Goal: Communication & Community: Answer question/provide support

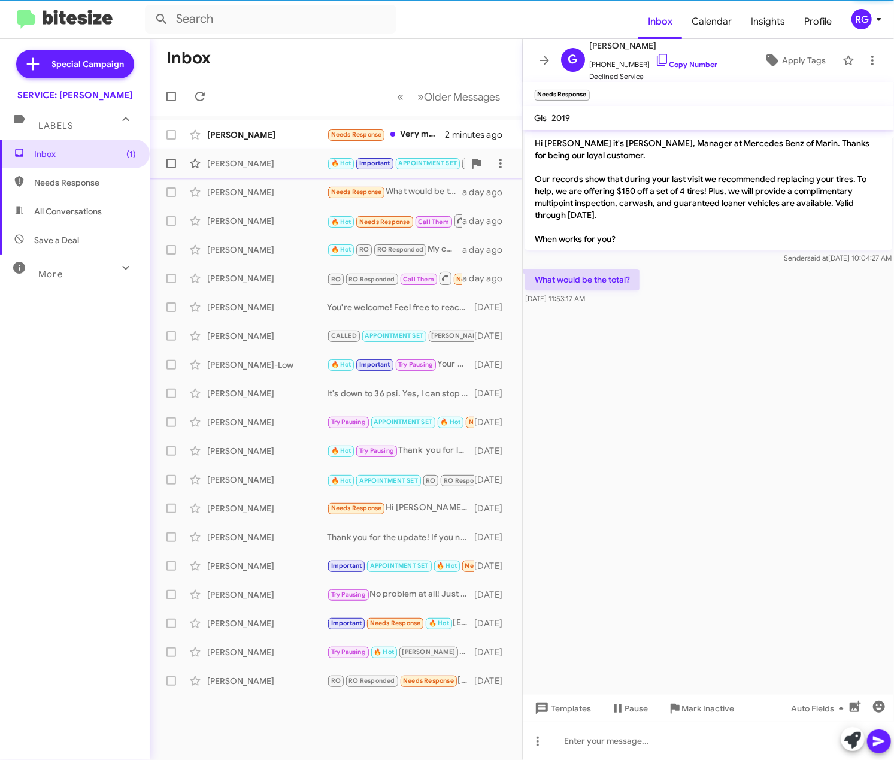
click at [298, 161] on div "[PERSON_NAME]" at bounding box center [267, 164] width 120 height 12
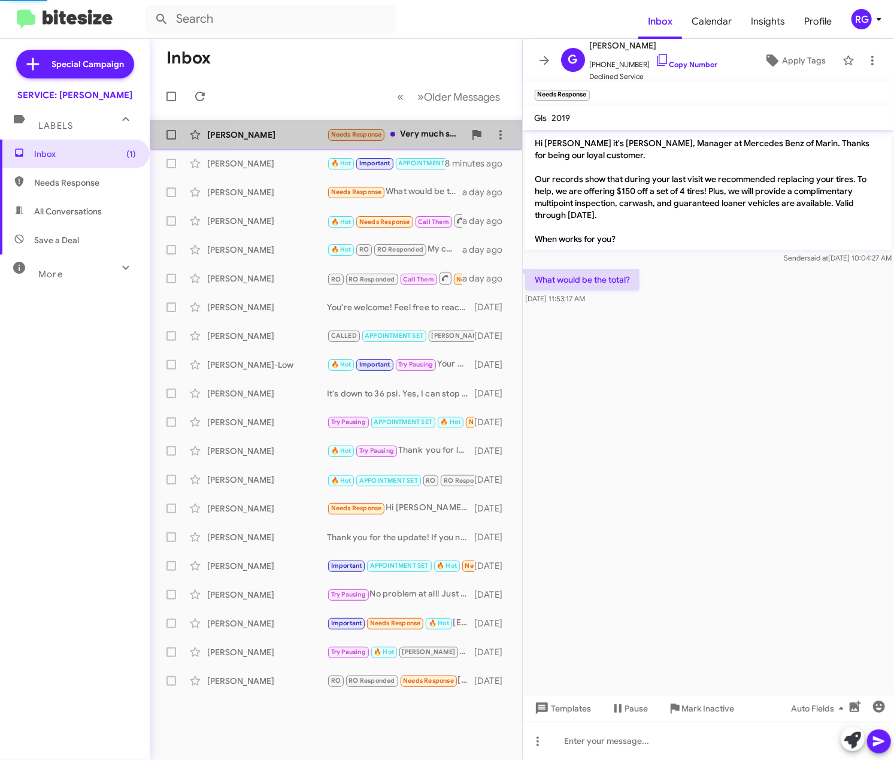
click at [298, 140] on div "[PERSON_NAME]" at bounding box center [267, 135] width 120 height 12
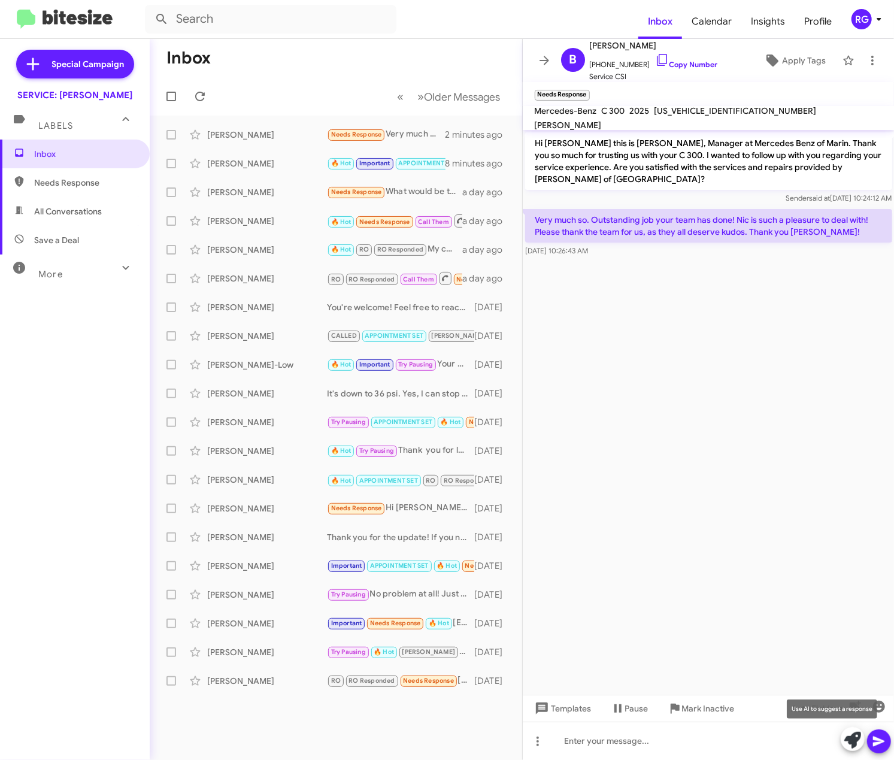
click at [857, 738] on icon at bounding box center [853, 740] width 17 height 17
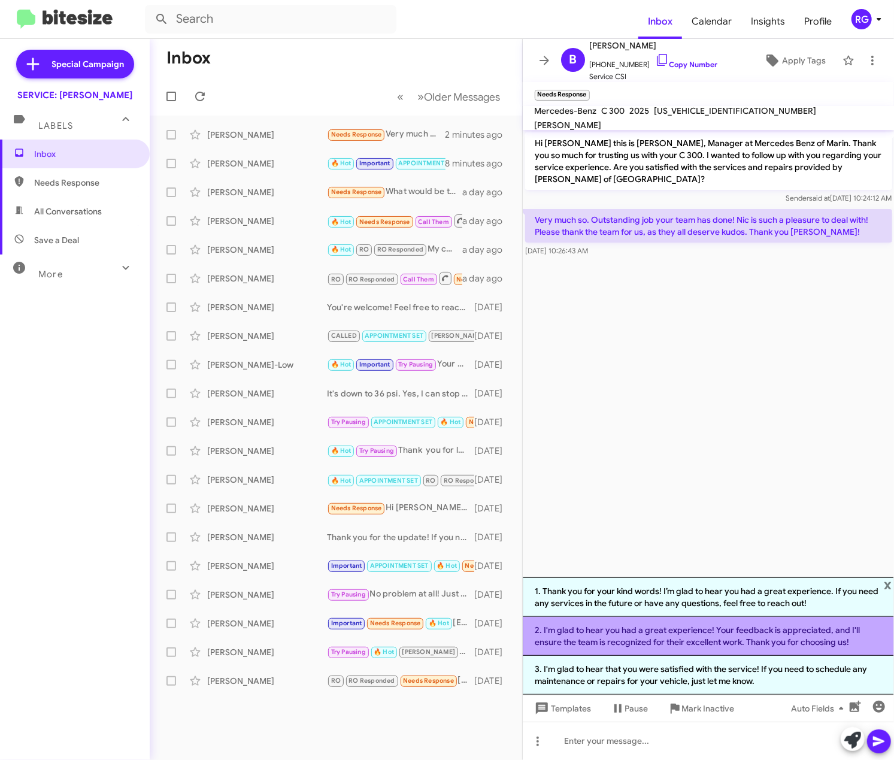
click at [779, 645] on li "2. I'm glad to hear you had a great experience! Your feedback is appreciated, a…" at bounding box center [709, 636] width 372 height 39
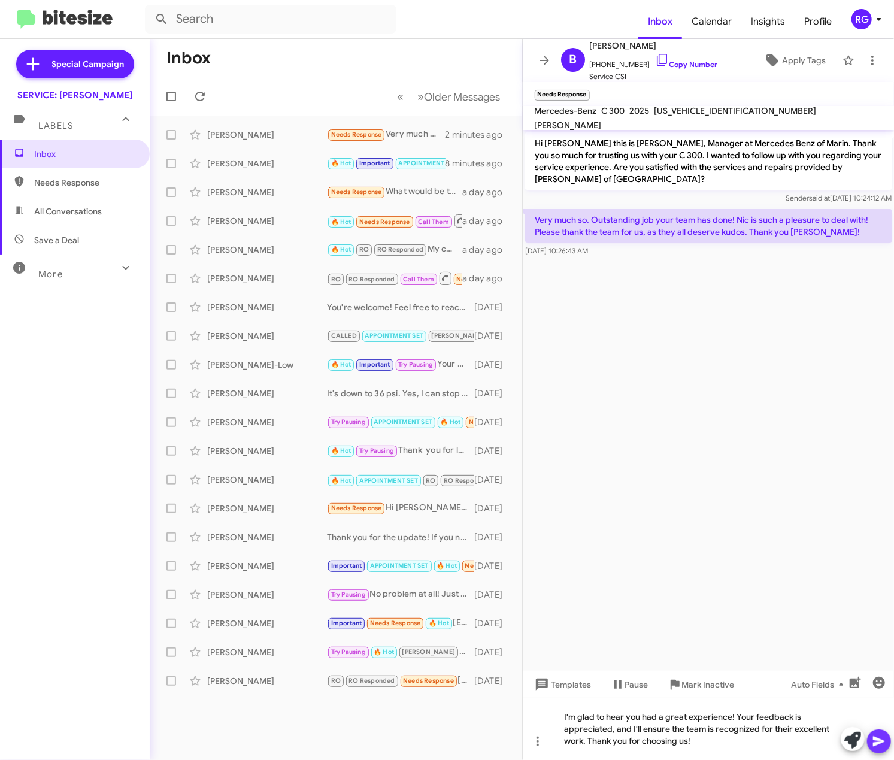
click at [878, 739] on icon at bounding box center [879, 741] width 14 height 14
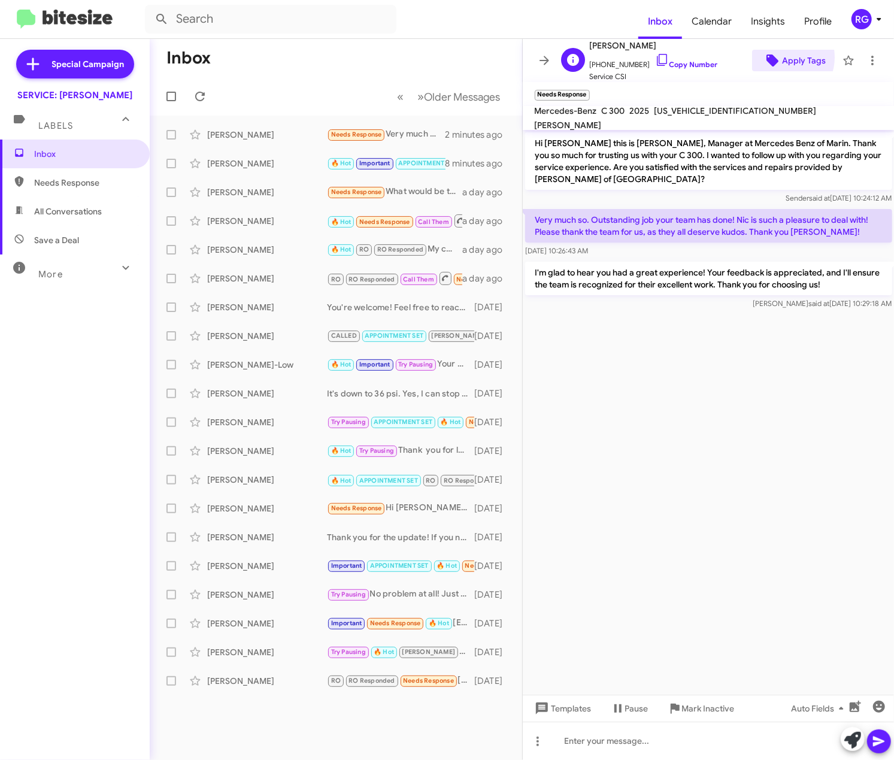
click at [782, 59] on span "Apply Tags" at bounding box center [804, 61] width 44 height 22
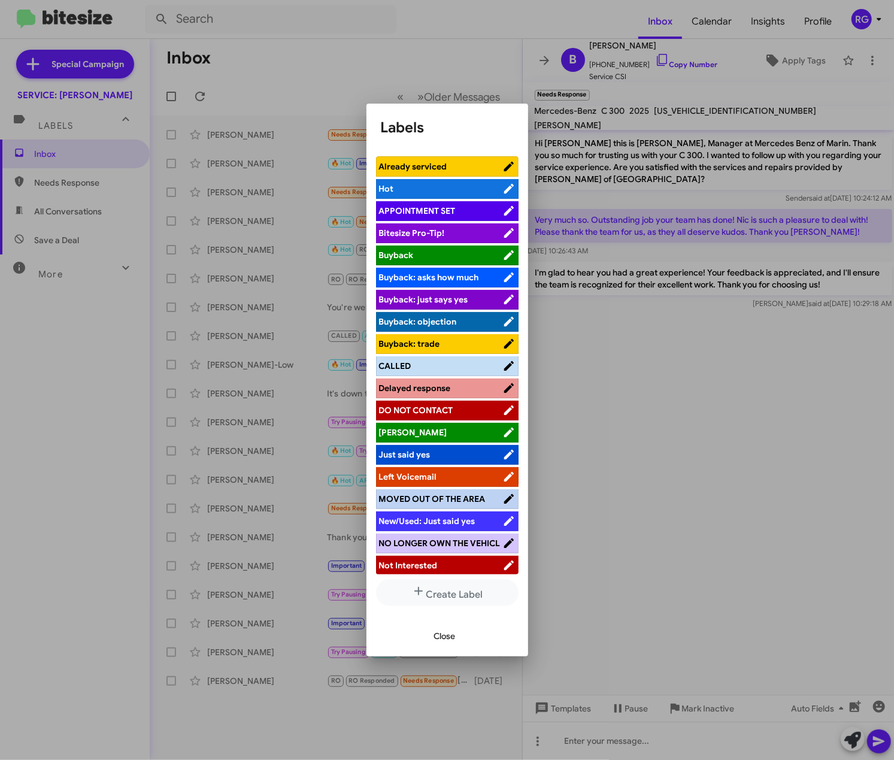
click at [417, 208] on span "APPOINTMENT SET" at bounding box center [417, 210] width 77 height 11
click at [448, 214] on span "APPOINTMENT SET" at bounding box center [417, 210] width 77 height 11
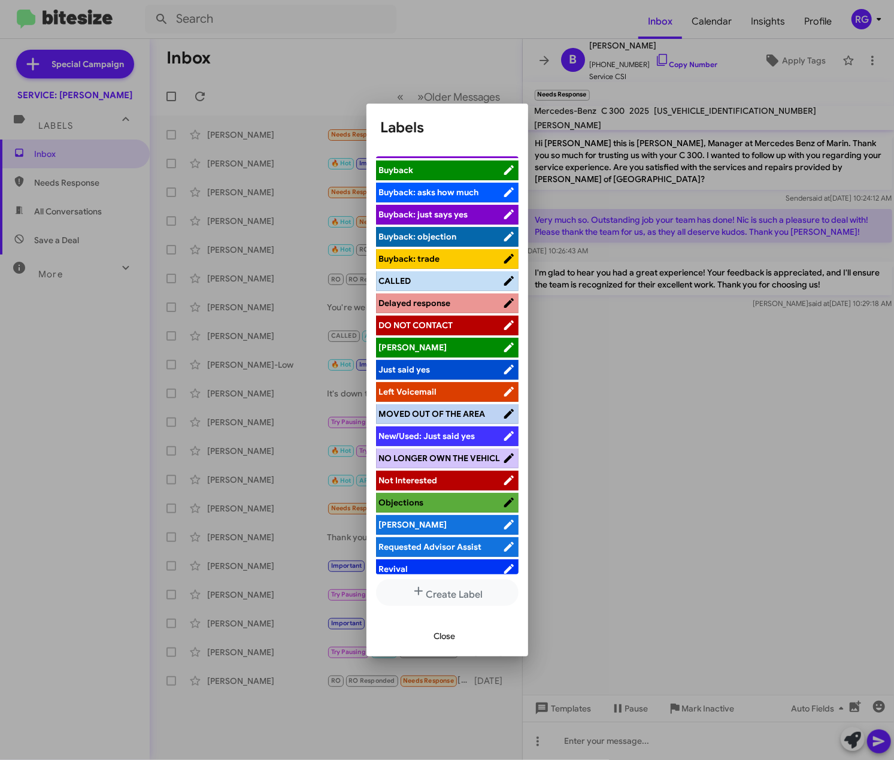
scroll to position [151, 0]
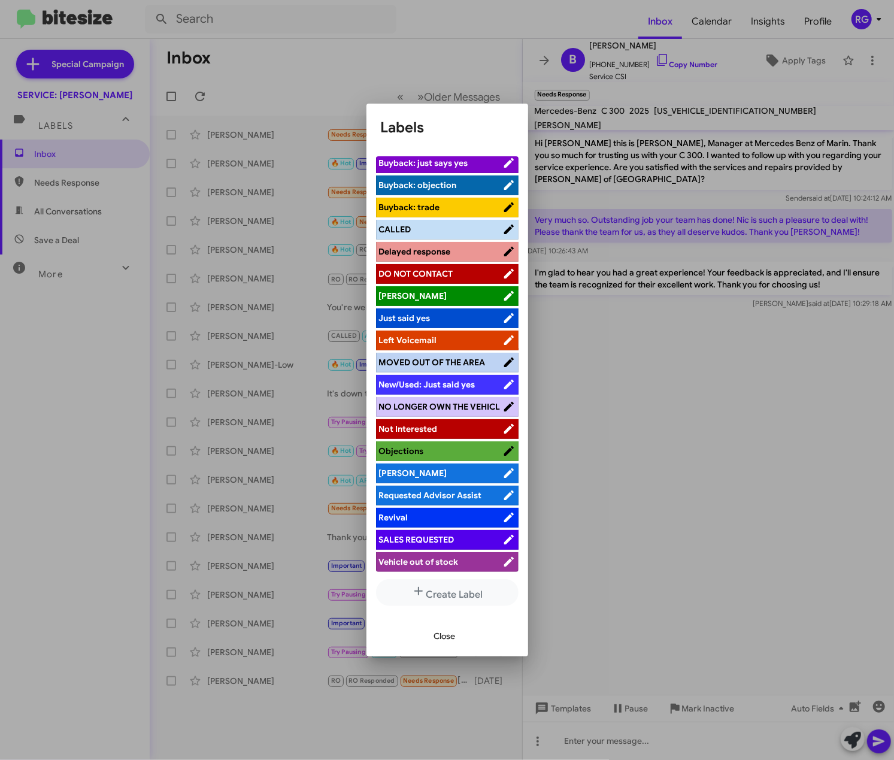
click at [446, 640] on span "Close" at bounding box center [445, 636] width 22 height 22
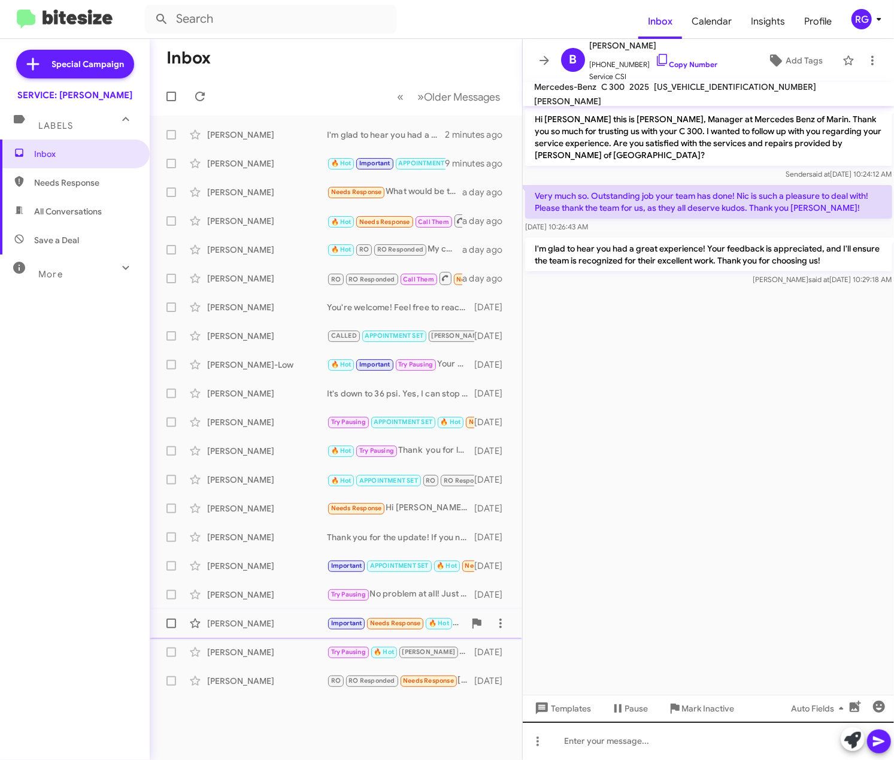
drag, startPoint x: 537, startPoint y: 700, endPoint x: 561, endPoint y: 755, distance: 59.6
click at [558, 753] on div "Hi Bradley this is Omar Ibrahimi, Manager at Mercedes Benz of Marin. Thank you …" at bounding box center [709, 433] width 372 height 654
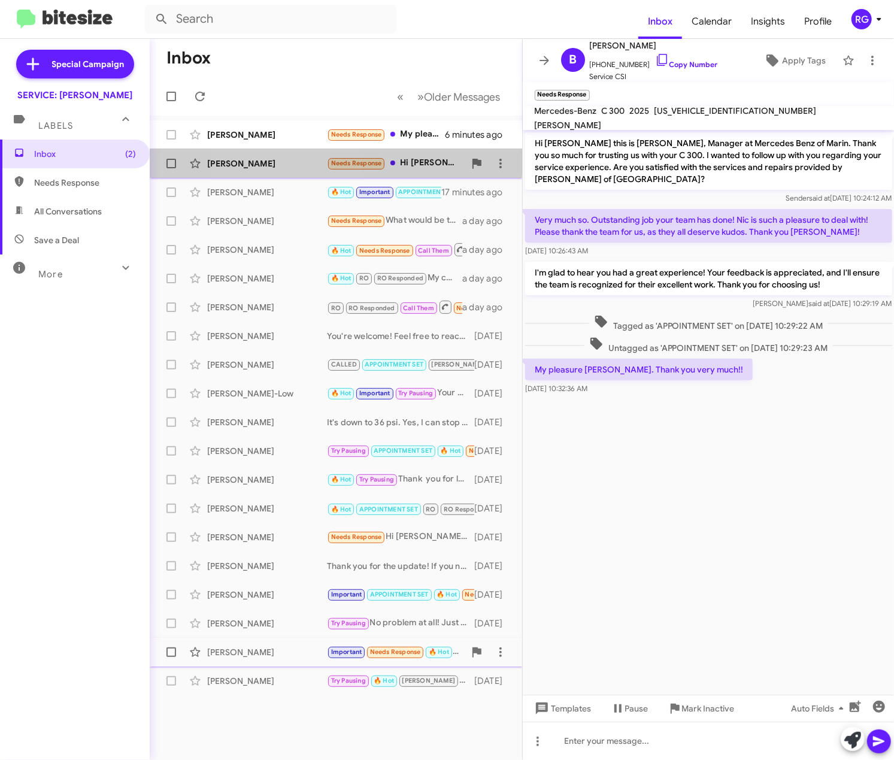
click at [291, 161] on div "Glenn Koorhan" at bounding box center [267, 164] width 120 height 12
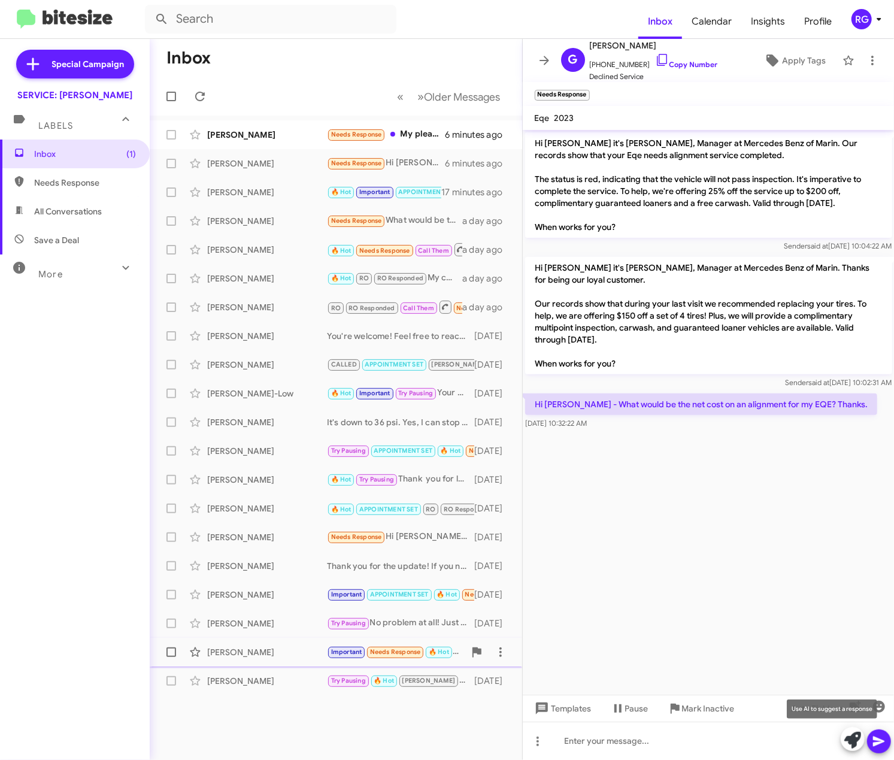
click at [847, 751] on span at bounding box center [853, 740] width 17 height 26
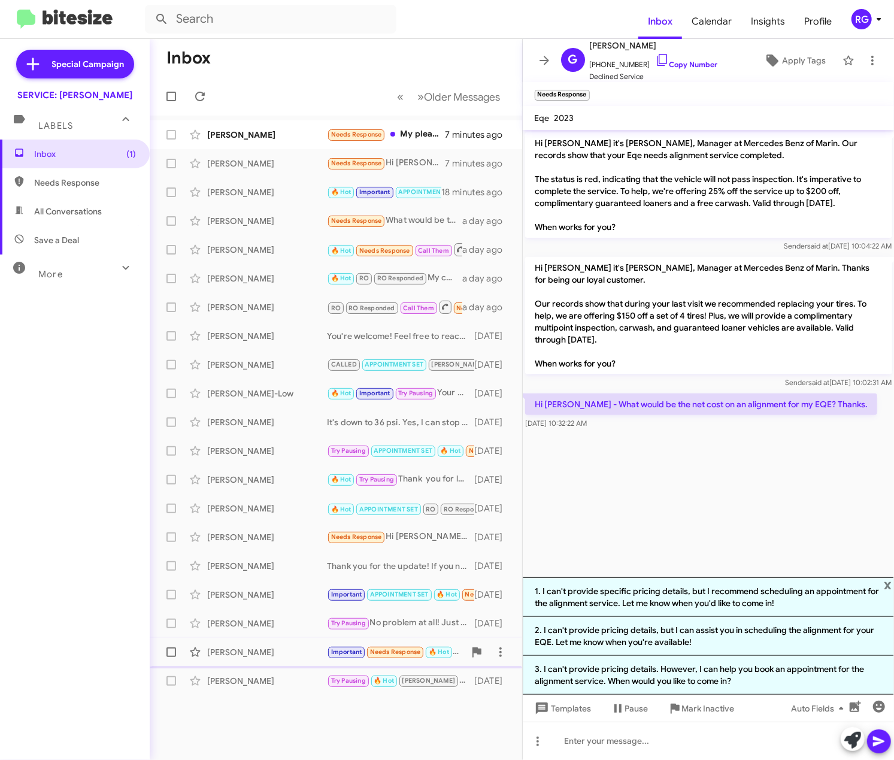
click at [648, 458] on cdk-virtual-scroll-viewport "Hi Glenn it's Omar Ibrahimi, Manager at Mercedes Benz of Marin. Our records sho…" at bounding box center [709, 354] width 372 height 448
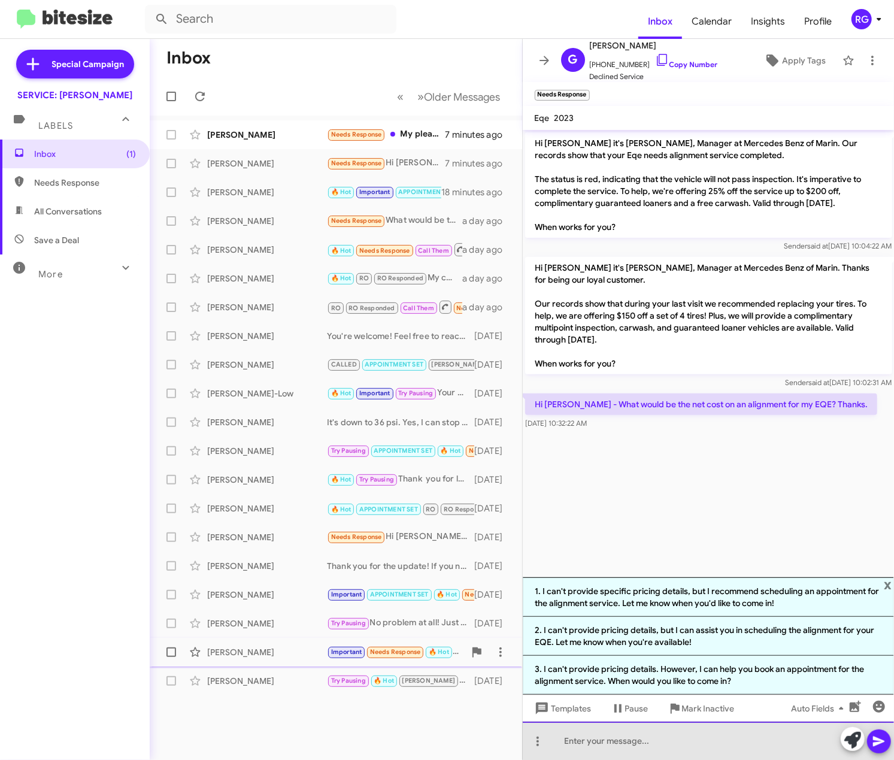
click at [628, 749] on div at bounding box center [709, 741] width 372 height 38
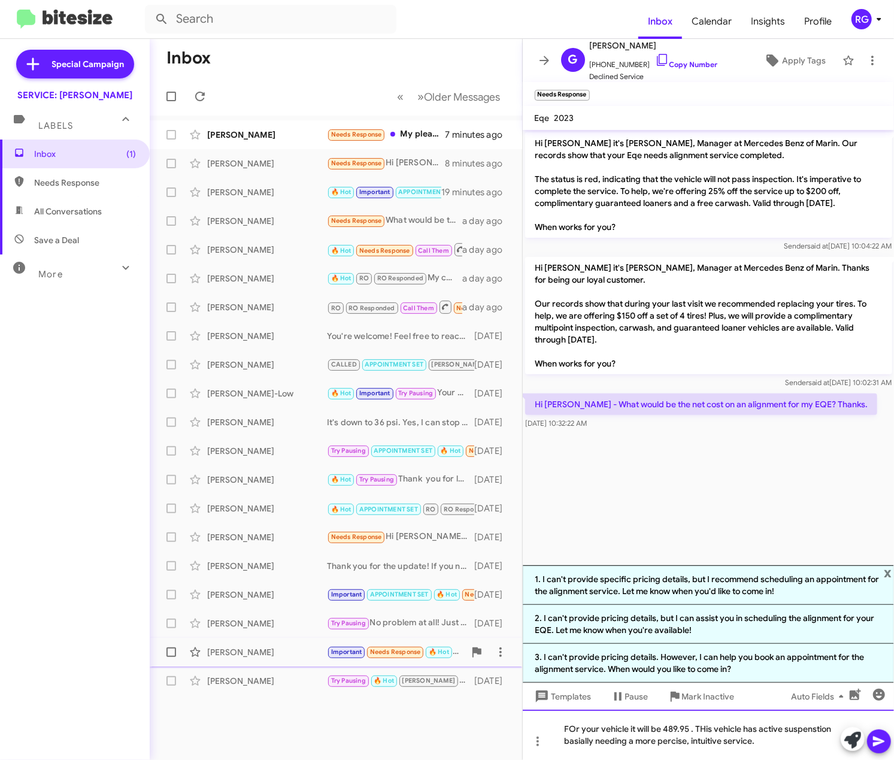
drag, startPoint x: 769, startPoint y: 748, endPoint x: 411, endPoint y: 731, distance: 358.7
click at [411, 731] on div "Inbox « Previous » Next Older Messages Bradley Pomerantz Needs Response My plea…" at bounding box center [522, 399] width 745 height 721
copy div "FOr your vehicle it will be 489.95 . THis vehicle has active suspenstion basial…"
click at [770, 755] on div "FOr your vehicle it will be 489.95 . THis vehicle has active suspenstion basial…" at bounding box center [709, 735] width 372 height 50
click at [770, 749] on div "FOr your vehicle it will be 489.95 . THis vehicle has active suspenstion basial…" at bounding box center [709, 735] width 372 height 50
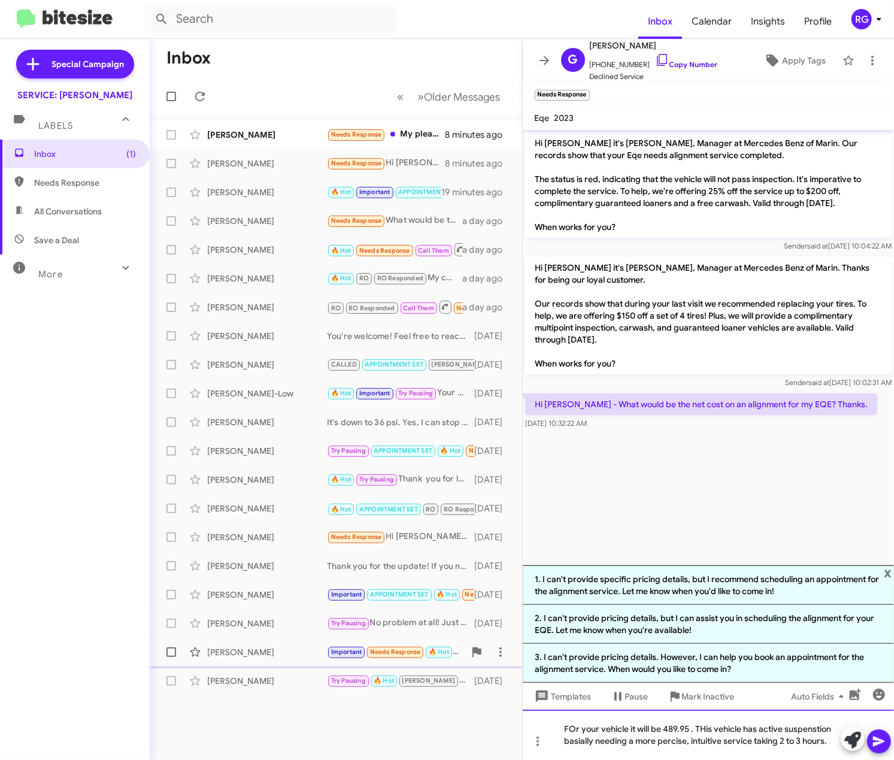
drag, startPoint x: 834, startPoint y: 743, endPoint x: 451, endPoint y: 712, distance: 384.1
click at [451, 712] on div "Inbox « Previous » Next Older Messages Bradley Pomerantz Needs Response My plea…" at bounding box center [522, 399] width 745 height 721
copy div "FOr your vehicle it will be 489.95 . THis vehicle has active suspenstion basial…"
click at [8, 497] on div "Inbox (1) Needs Response All Conversations Save a Deal More Important 🔥 Hot App…" at bounding box center [75, 368] width 150 height 456
click at [774, 506] on cdk-virtual-scroll-viewport "Hi Glenn it's Omar Ibrahimi, Manager at Mercedes Benz of Marin. Our records sho…" at bounding box center [709, 348] width 372 height 436
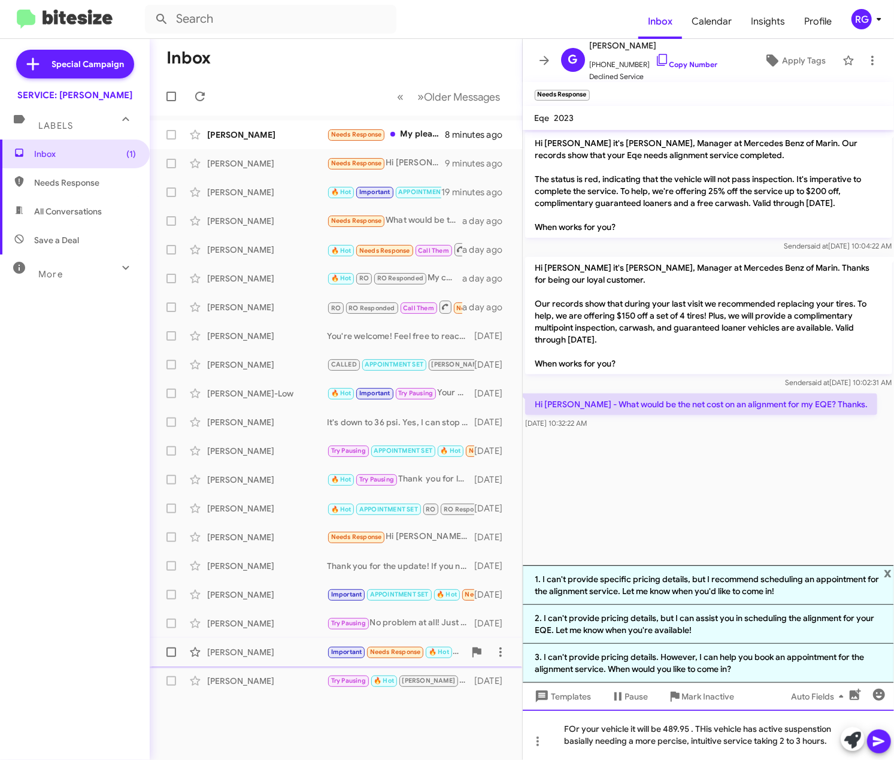
drag, startPoint x: 773, startPoint y: 750, endPoint x: 792, endPoint y: 748, distance: 19.3
click at [774, 750] on div "FOr your vehicle it will be 489.95 . THis vehicle has active suspenstion basial…" at bounding box center [709, 735] width 372 height 50
drag, startPoint x: 829, startPoint y: 743, endPoint x: 265, endPoint y: 727, distance: 564.6
click at [265, 727] on div "Inbox « Previous » Next Older Messages Bradley Pomerantz Needs Response My plea…" at bounding box center [522, 399] width 745 height 721
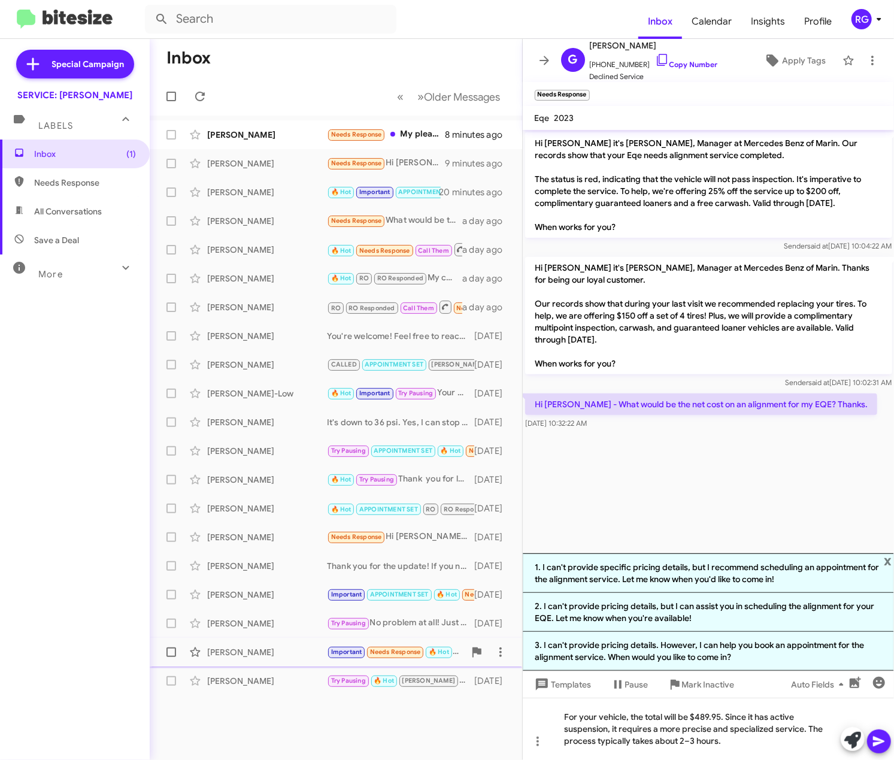
click at [873, 734] on icon at bounding box center [879, 741] width 14 height 14
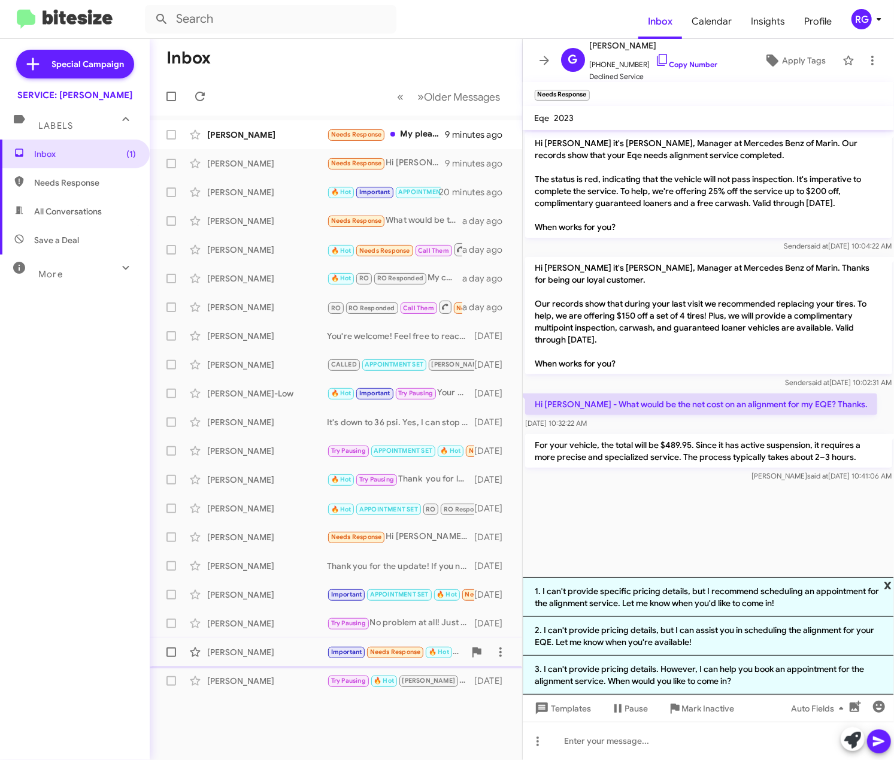
click at [890, 579] on span "x" at bounding box center [888, 585] width 8 height 14
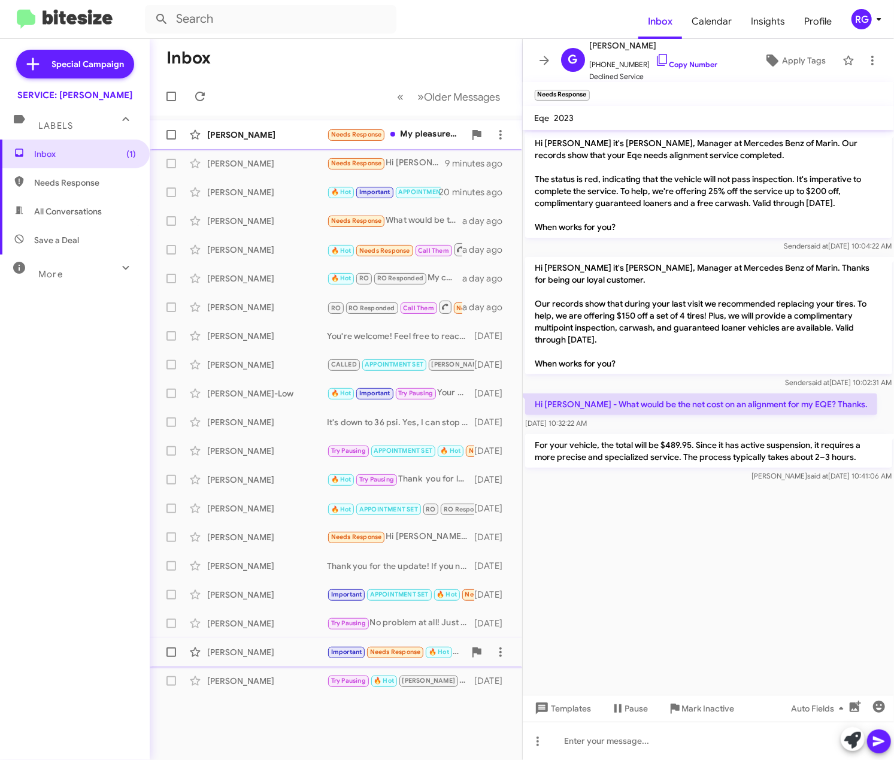
click at [348, 144] on div "Bradley Pomerantz Needs Response My pleasure Omar. Thank you very much!! 9 minu…" at bounding box center [335, 135] width 353 height 24
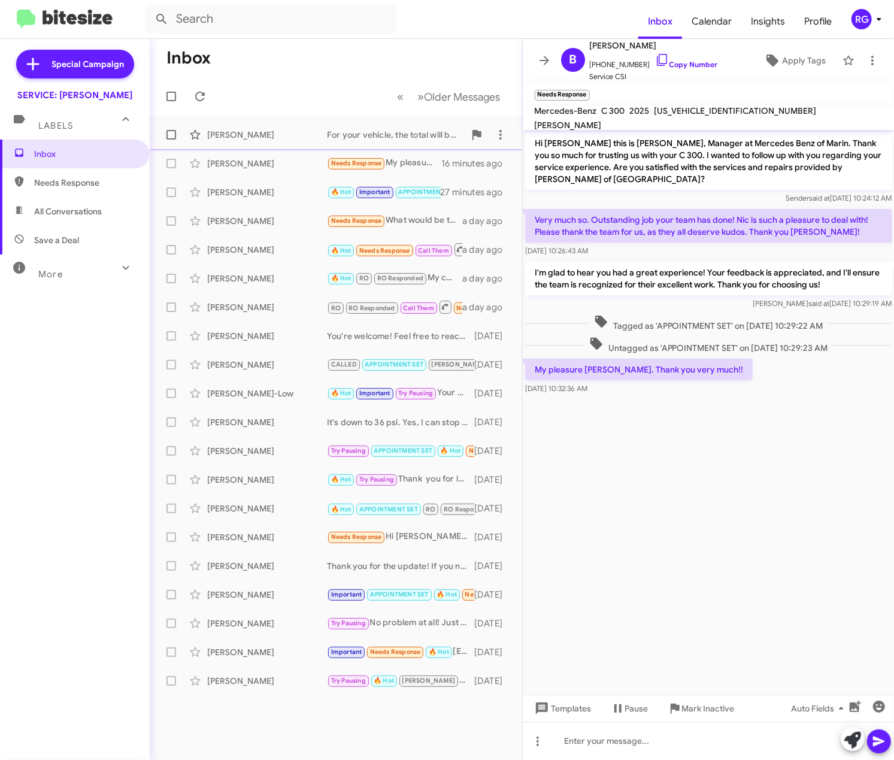
click at [309, 140] on div "[PERSON_NAME]" at bounding box center [267, 135] width 120 height 12
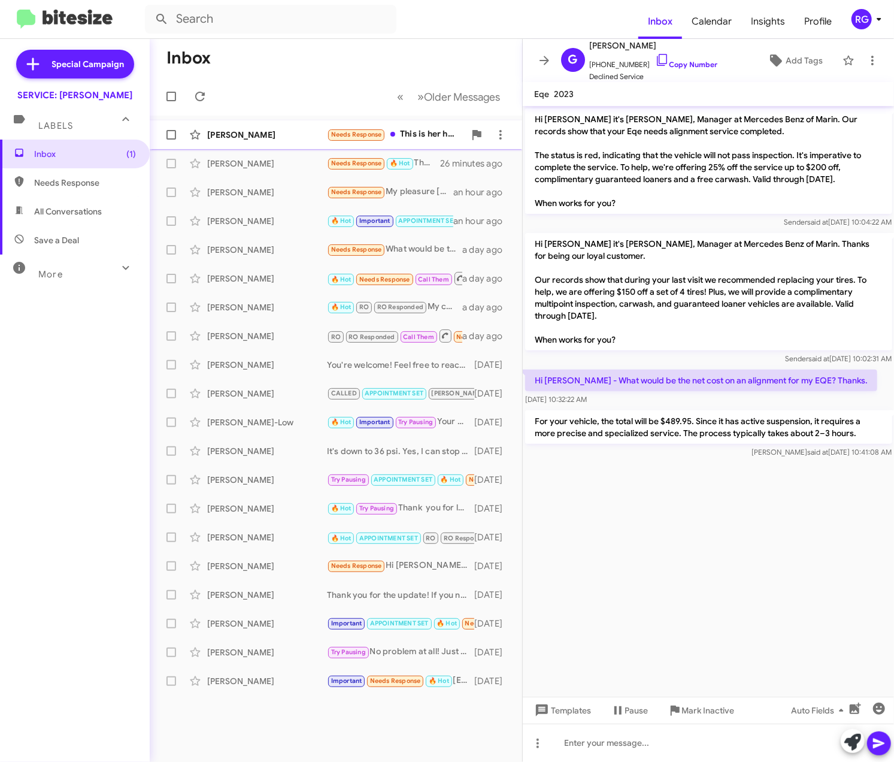
drag, startPoint x: 255, startPoint y: 135, endPoint x: 254, endPoint y: 129, distance: 6.1
click at [255, 135] on div "Stephanie Mellin" at bounding box center [267, 135] width 120 height 12
